Goal: Transaction & Acquisition: Download file/media

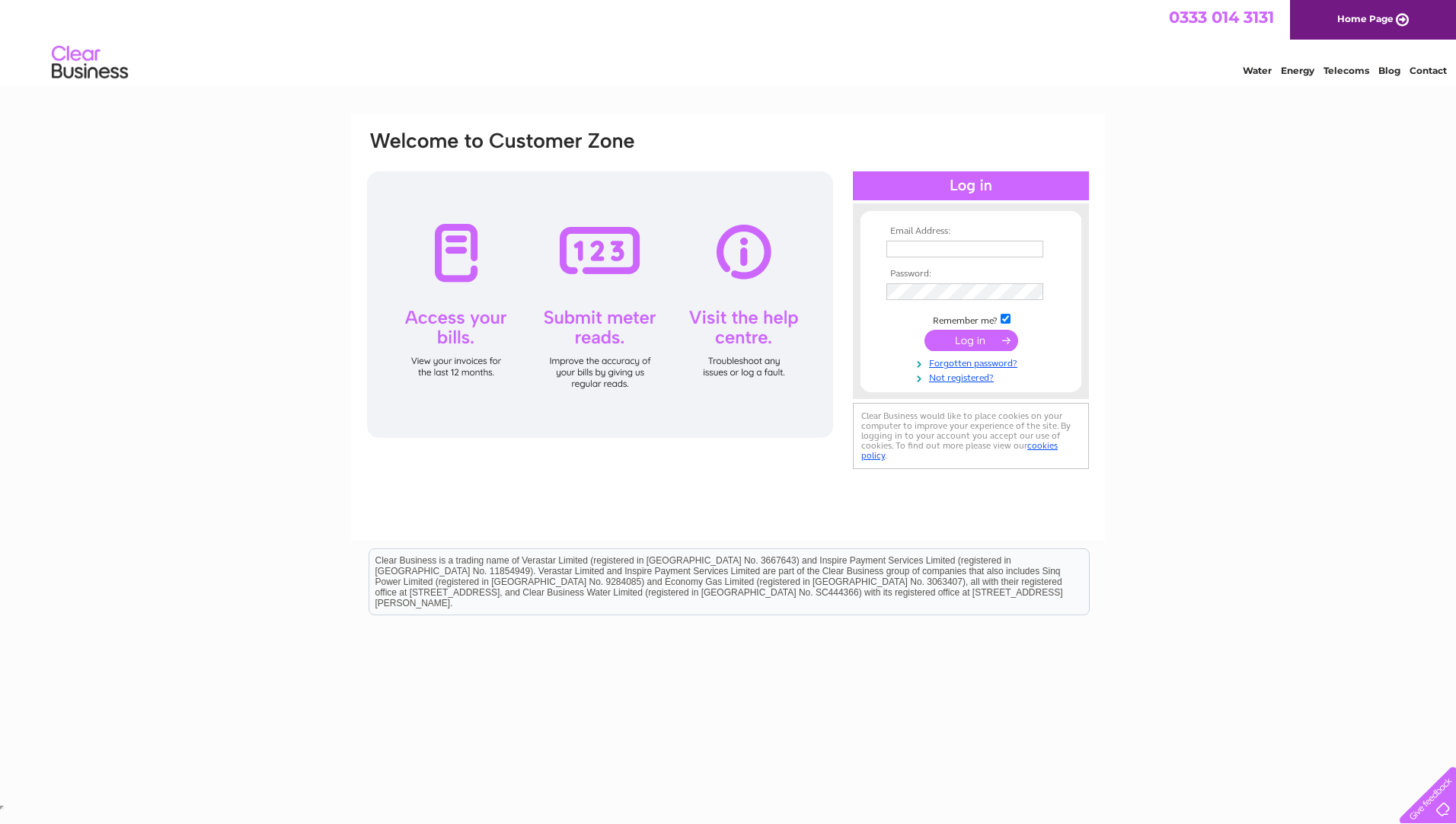
type input "invoices@atlashotels.co.uk"
drag, startPoint x: 963, startPoint y: 347, endPoint x: 975, endPoint y: 357, distance: 15.6
click at [963, 347] on input "submit" at bounding box center [972, 340] width 94 height 21
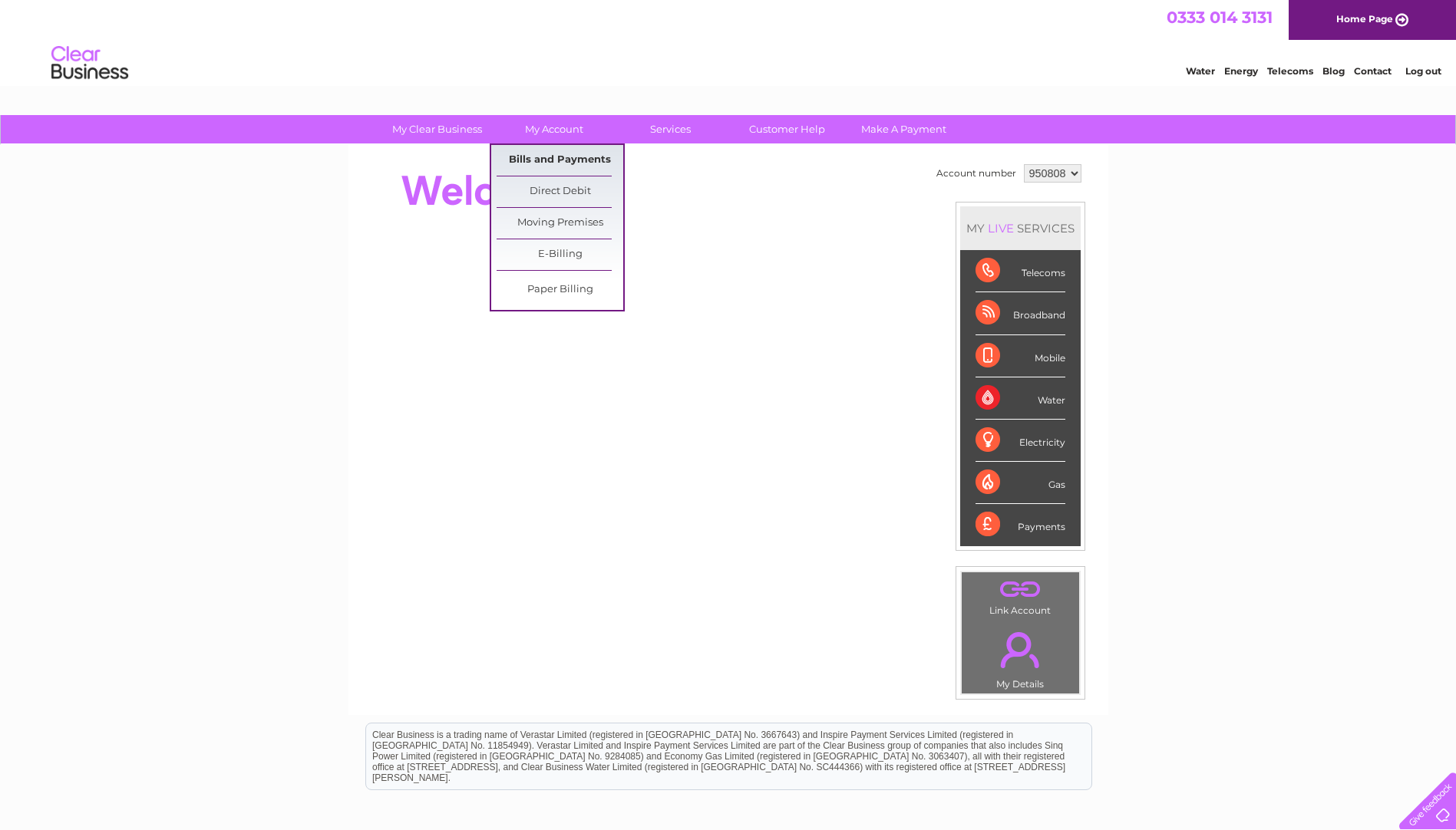
click at [558, 161] on link "Bills and Payments" at bounding box center [559, 160] width 127 height 31
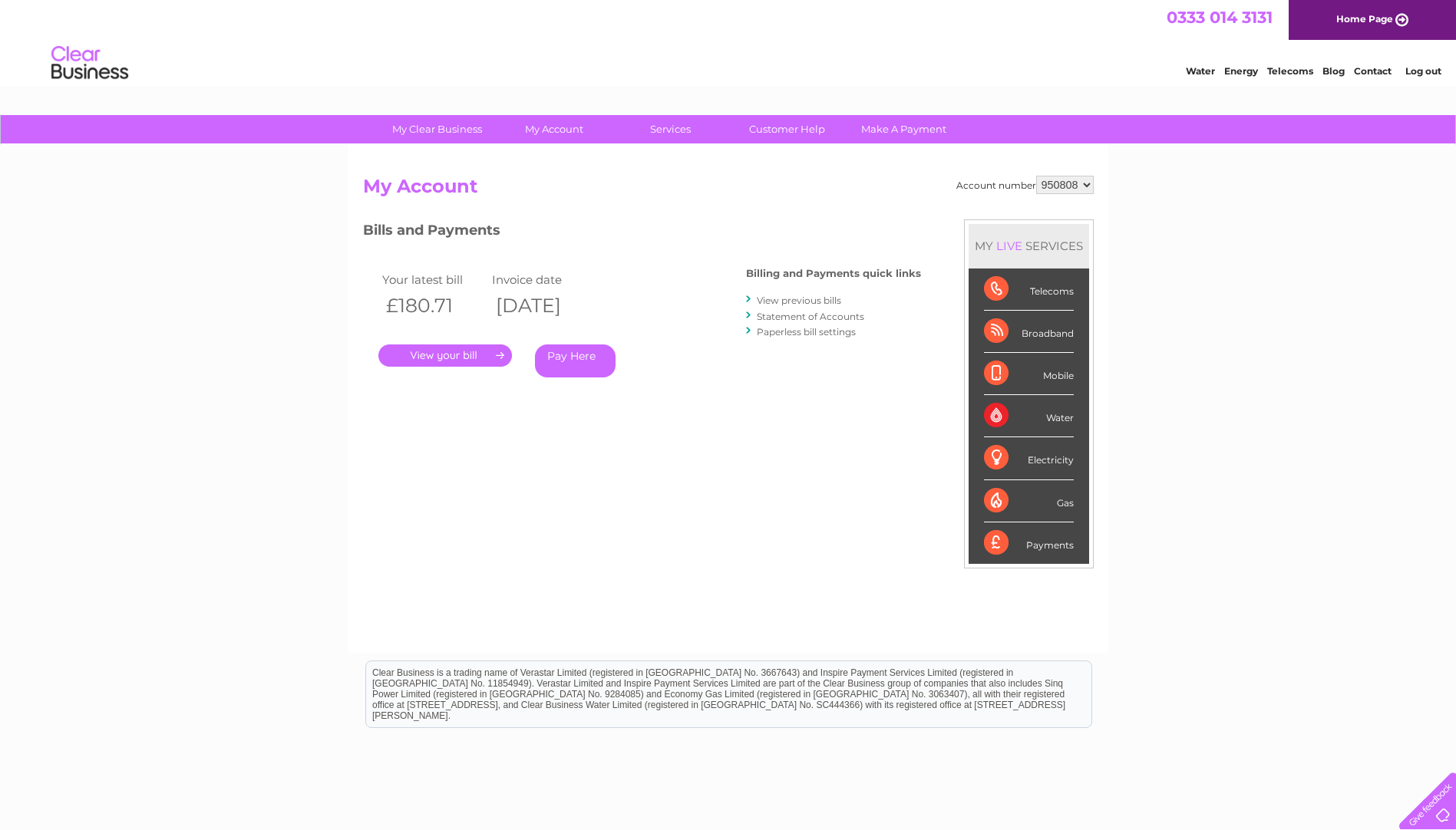
click at [791, 300] on link "View previous bills" at bounding box center [799, 301] width 85 height 12
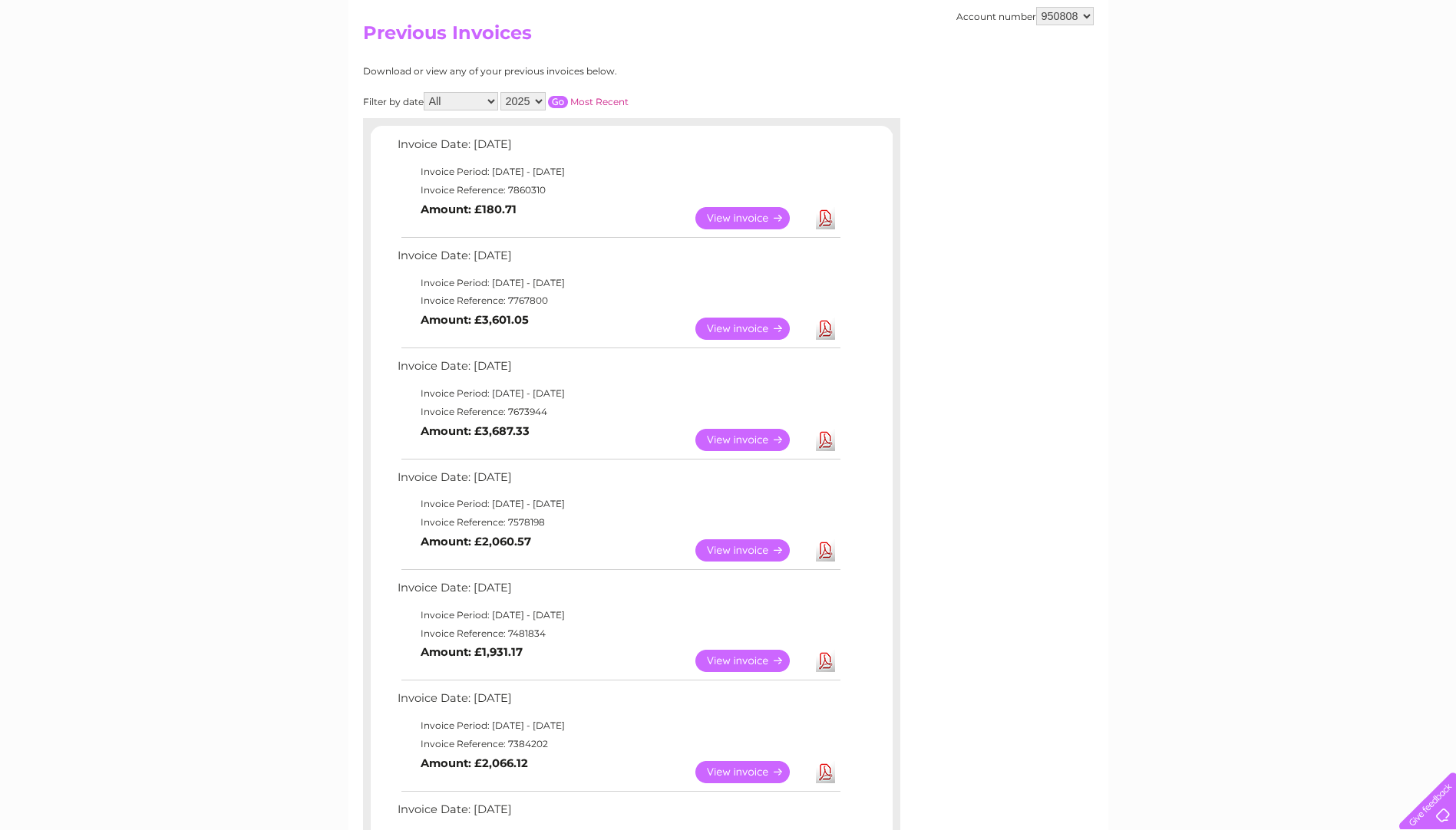
scroll to position [230, 0]
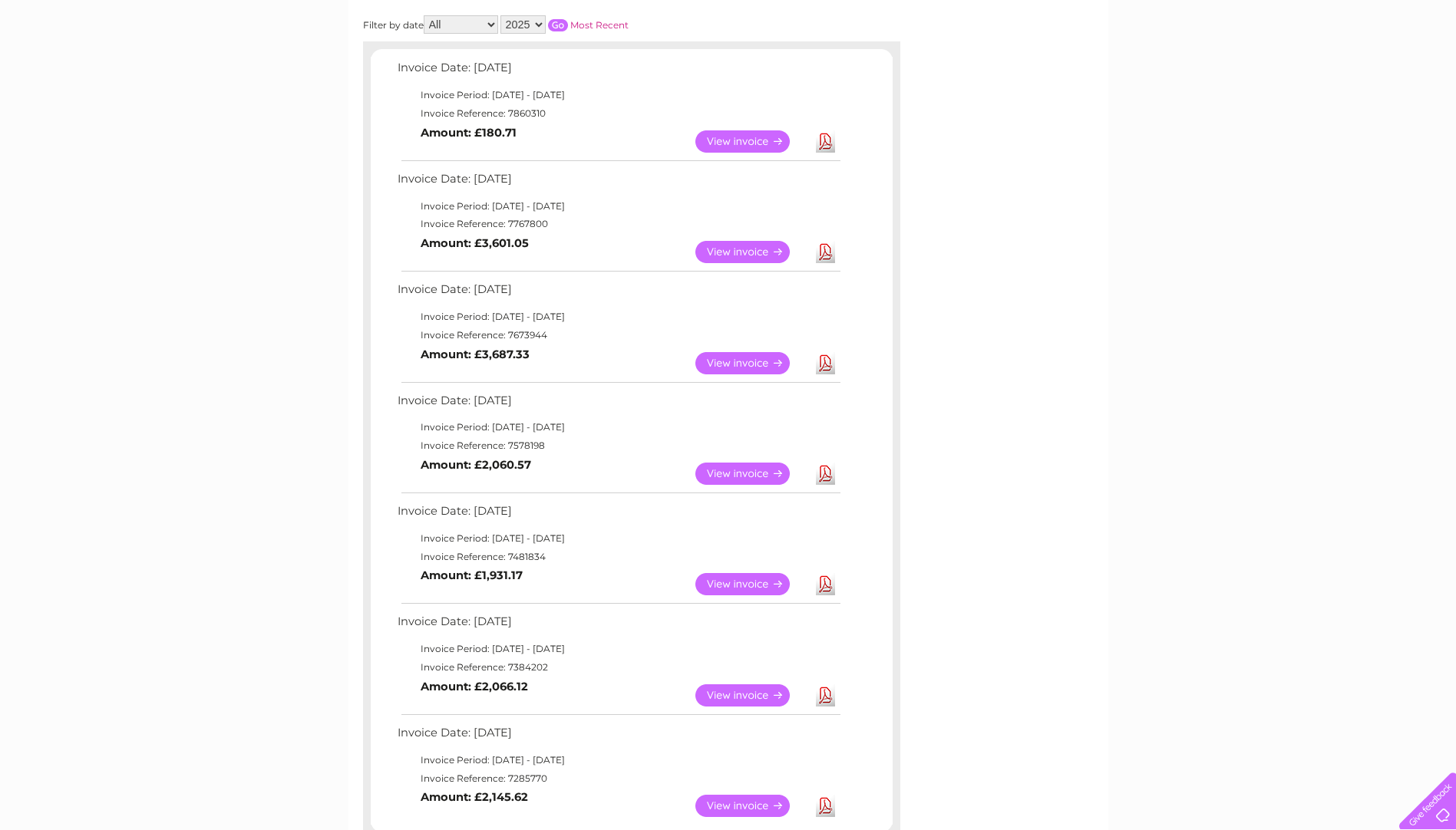
click at [819, 805] on link "Download" at bounding box center [825, 806] width 19 height 22
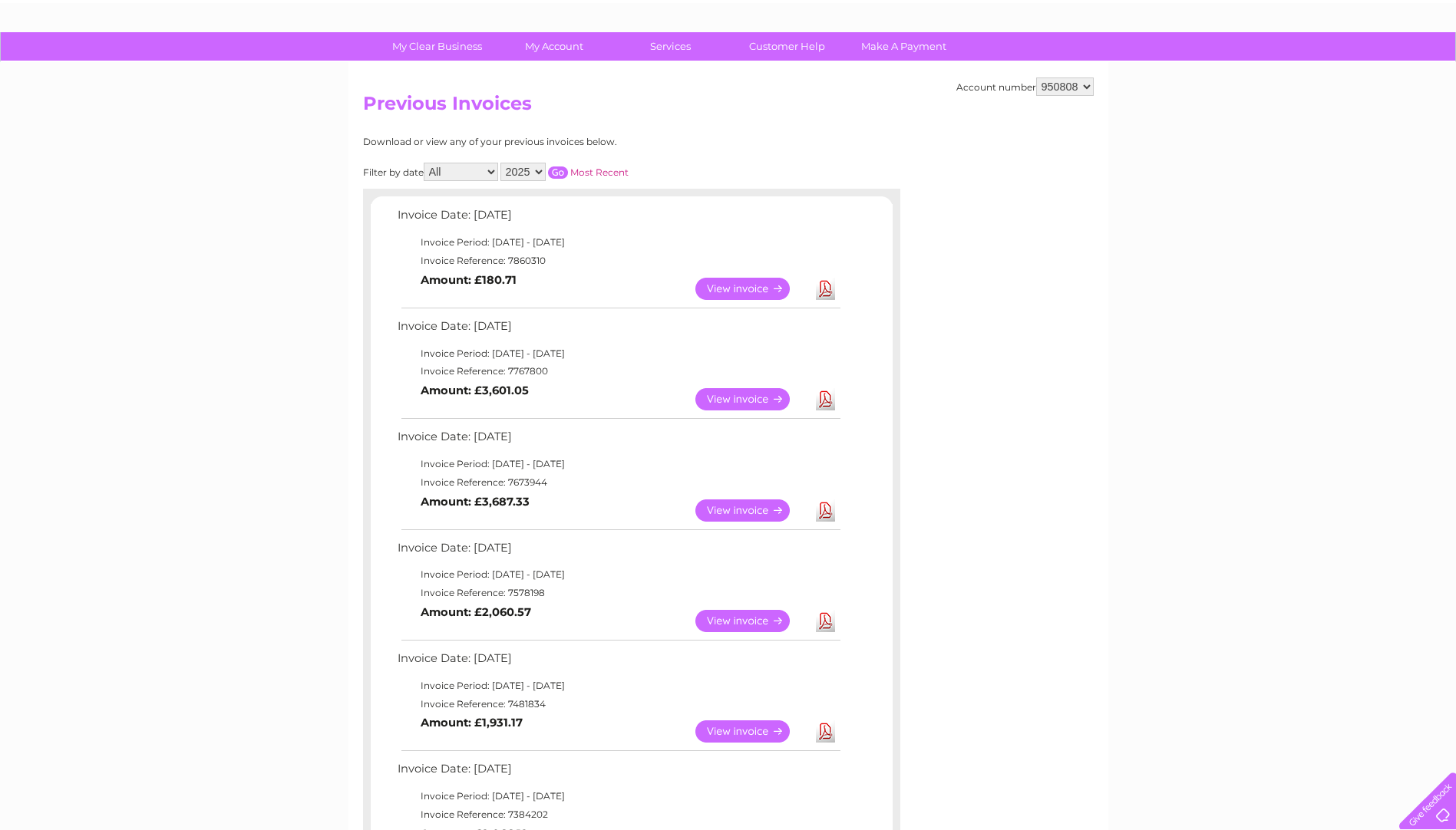
scroll to position [77, 0]
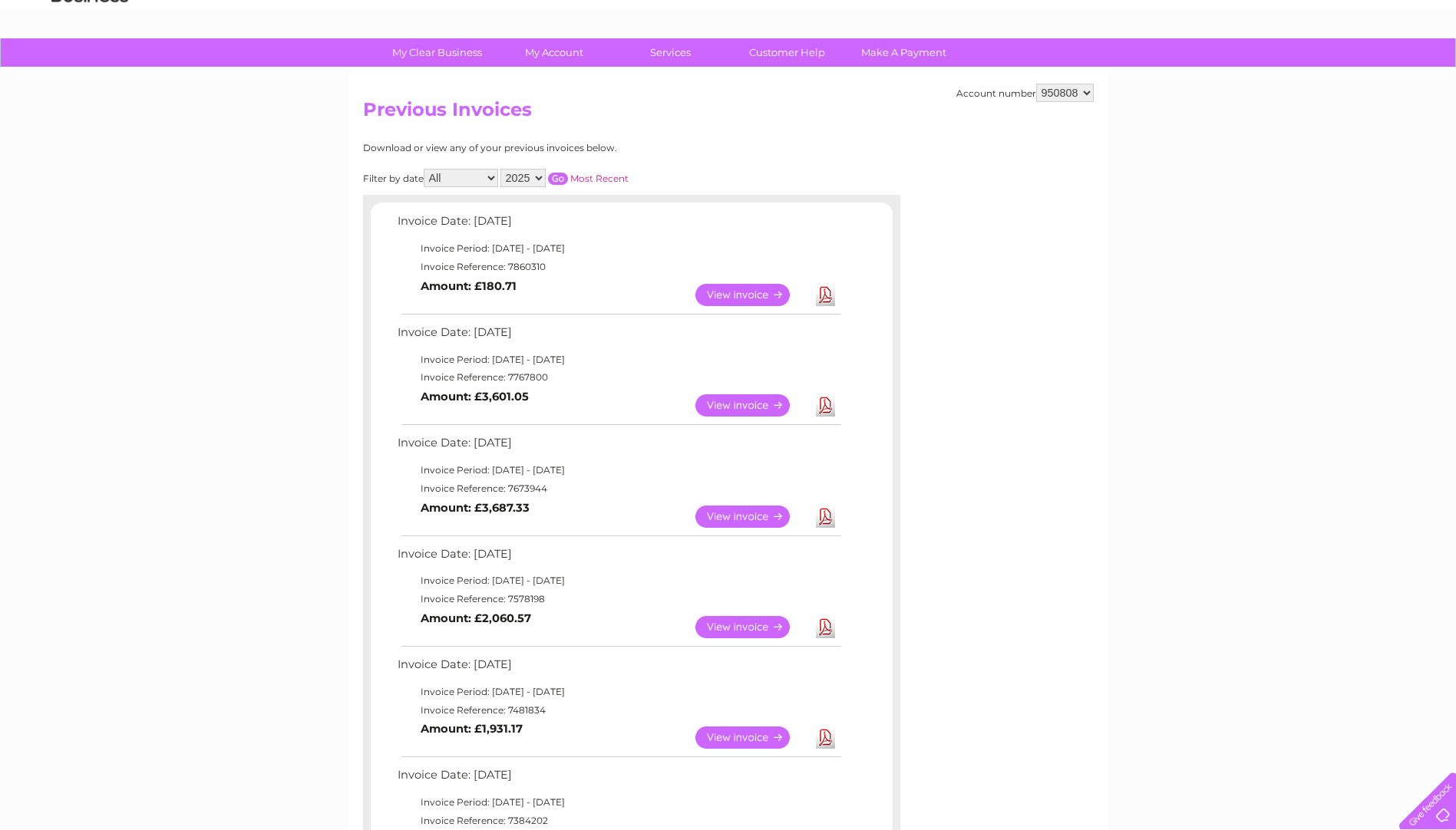
click at [829, 410] on link "Download" at bounding box center [825, 405] width 19 height 22
click at [829, 292] on link "Download" at bounding box center [825, 295] width 19 height 22
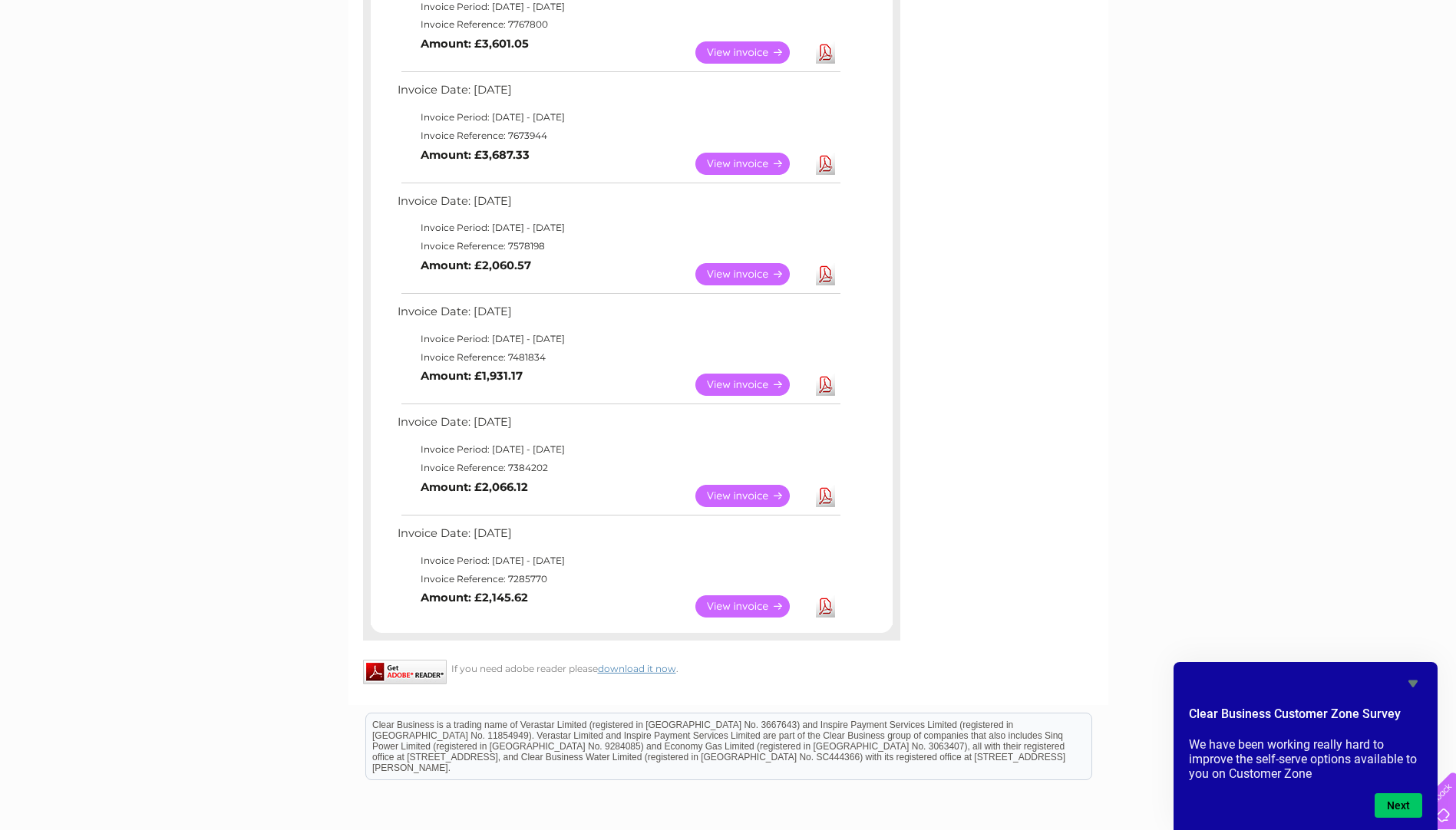
scroll to position [0, 0]
